Goal: Transaction & Acquisition: Purchase product/service

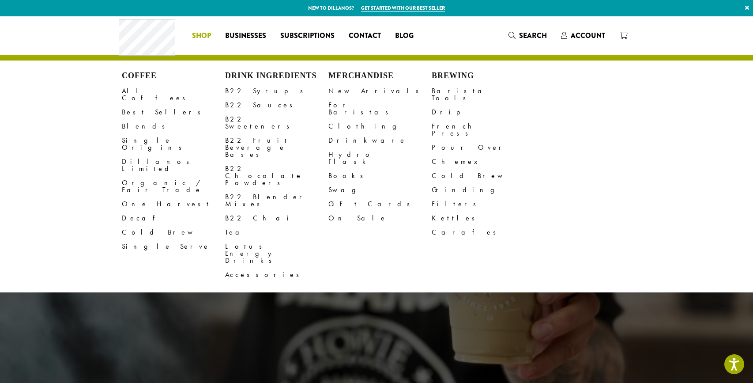
click at [200, 35] on span "Shop" at bounding box center [201, 35] width 19 height 11
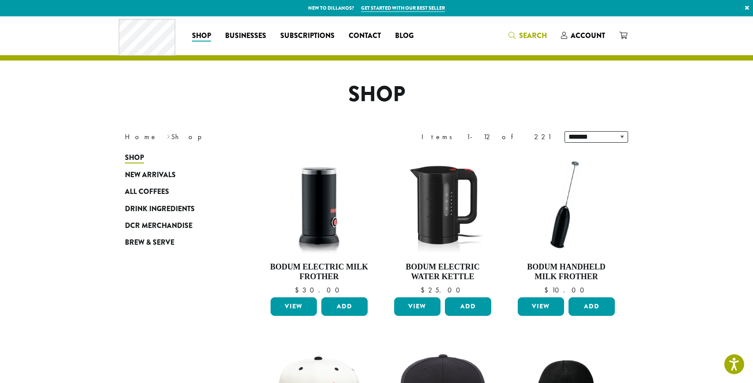
drag, startPoint x: 532, startPoint y: 38, endPoint x: 526, endPoint y: 36, distance: 6.8
click at [533, 37] on span "Search" at bounding box center [533, 35] width 28 height 10
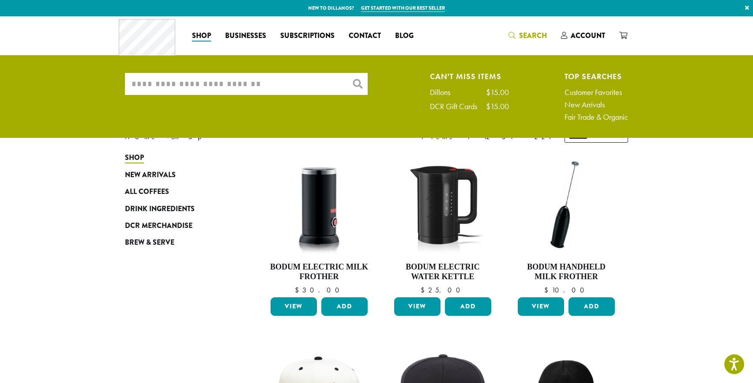
click at [293, 79] on input "What are you searching for?" at bounding box center [246, 84] width 243 height 22
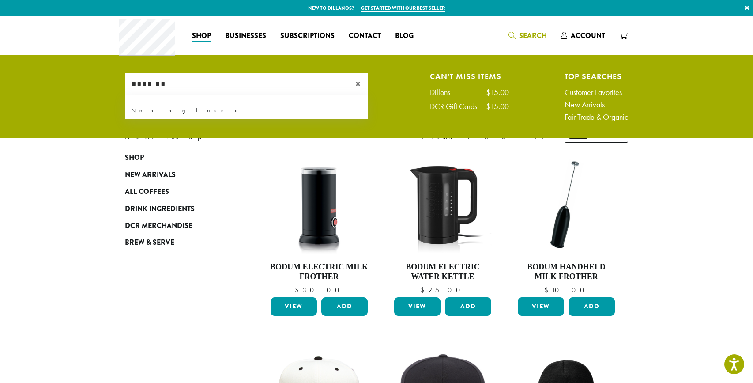
type input "*******"
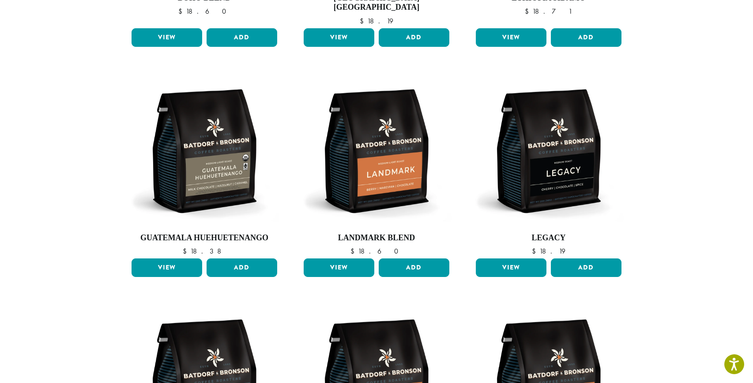
scroll to position [253, 0]
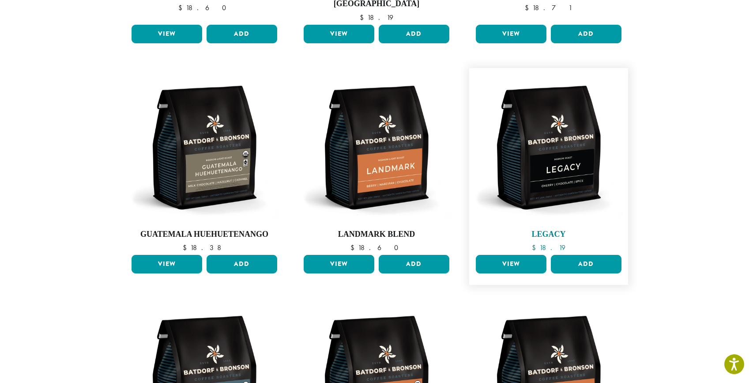
click at [559, 170] on img at bounding box center [549, 147] width 150 height 150
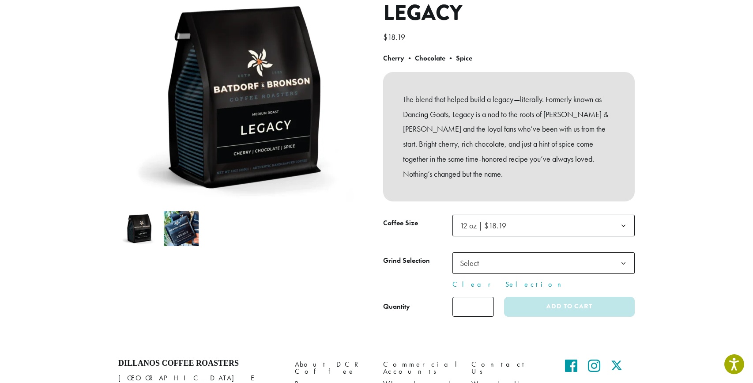
scroll to position [113, 0]
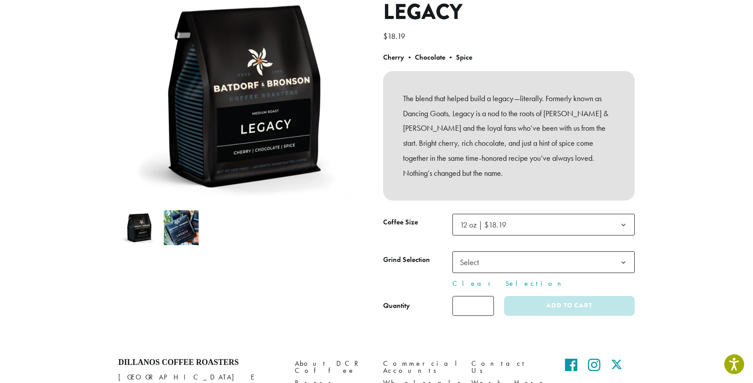
click at [617, 227] on b at bounding box center [624, 225] width 22 height 22
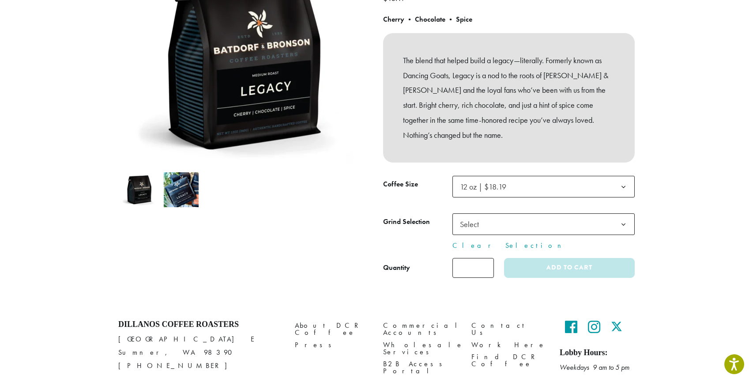
scroll to position [0, 0]
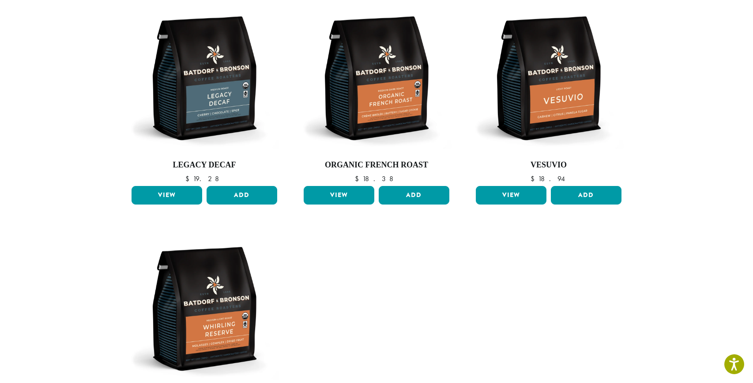
scroll to position [559, 0]
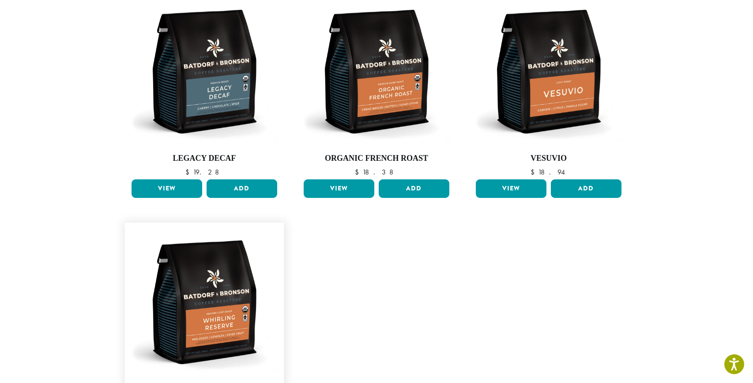
click at [230, 246] on img at bounding box center [204, 302] width 150 height 150
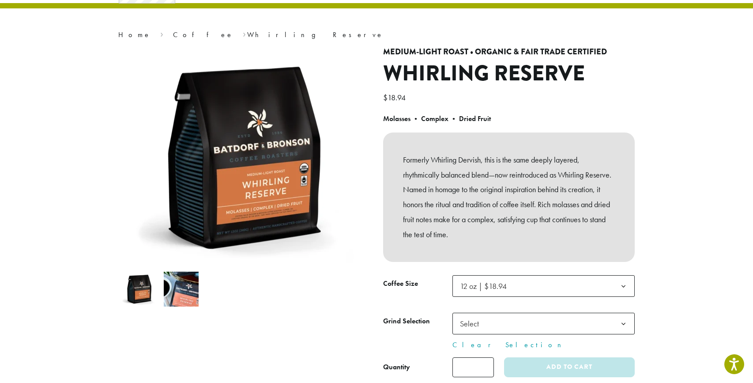
scroll to position [71, 0]
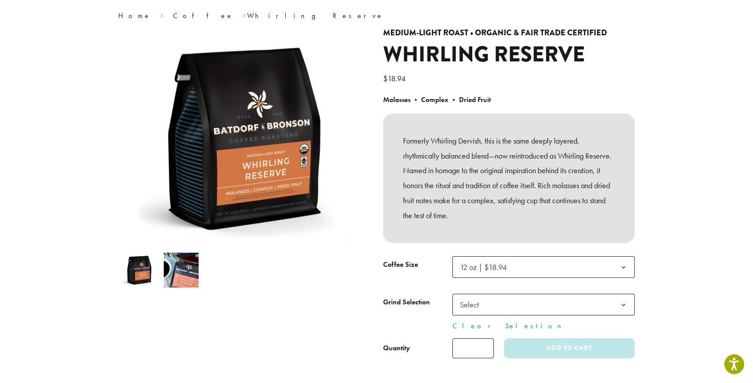
click at [589, 266] on span "12 oz | $18.94" at bounding box center [544, 267] width 182 height 22
click at [667, 245] on section "**********" at bounding box center [376, 165] width 753 height 441
